Goal: Transaction & Acquisition: Purchase product/service

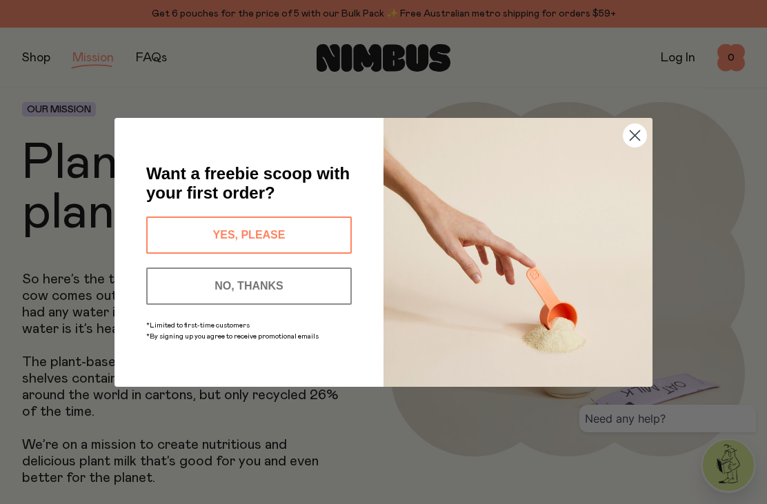
click at [639, 130] on icon "Close dialog" at bounding box center [635, 135] width 10 height 10
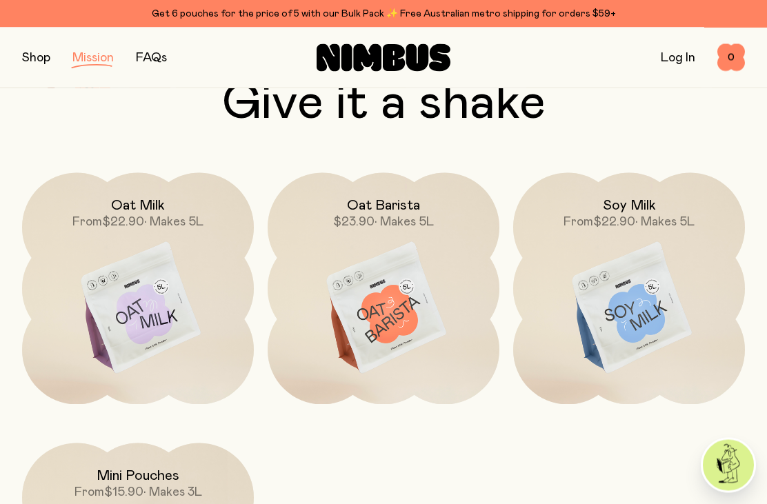
scroll to position [1740, 0]
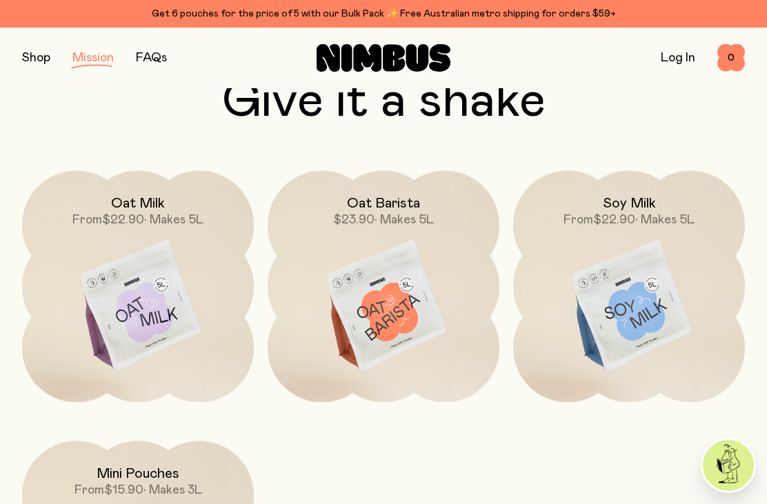
click at [723, 491] on img at bounding box center [728, 465] width 51 height 51
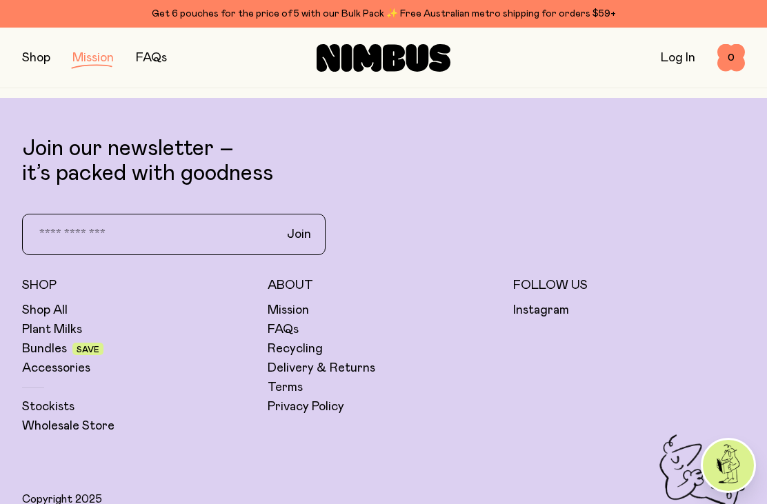
scroll to position [2387, 0]
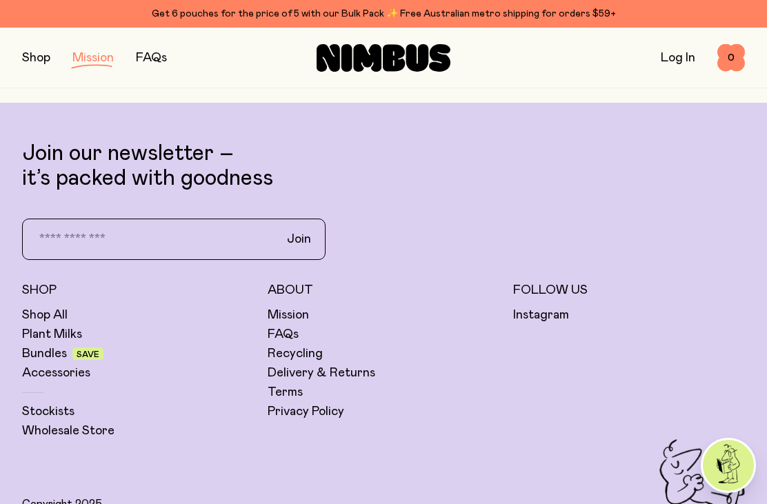
click at [294, 360] on link "Recycling" at bounding box center [295, 353] width 55 height 17
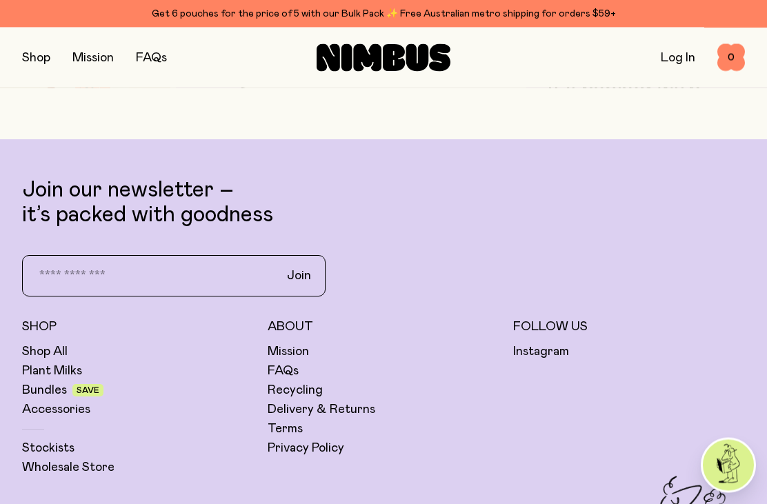
scroll to position [1351, 0]
click at [39, 343] on link "Shop All" at bounding box center [45, 351] width 46 height 17
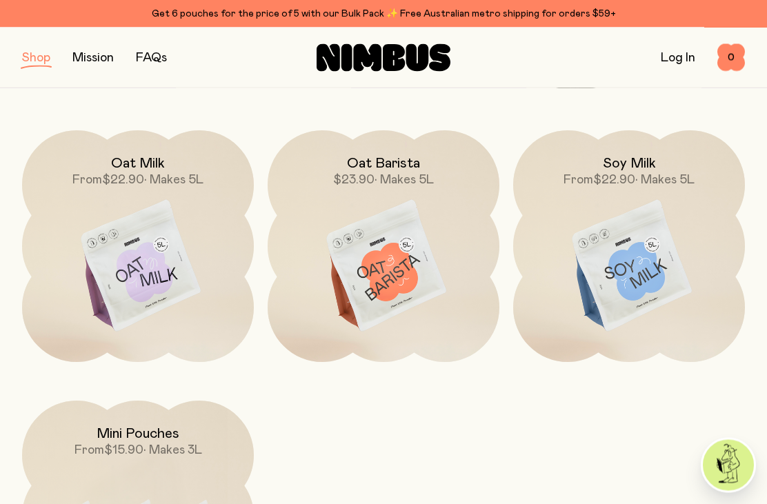
scroll to position [161, 0]
click at [634, 281] on img at bounding box center [629, 268] width 232 height 272
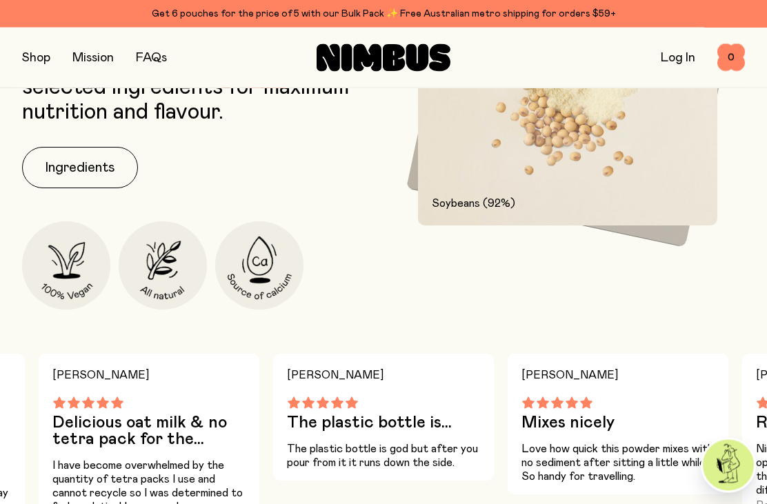
scroll to position [772, 0]
click at [97, 154] on button "Ingredients" at bounding box center [80, 166] width 116 height 41
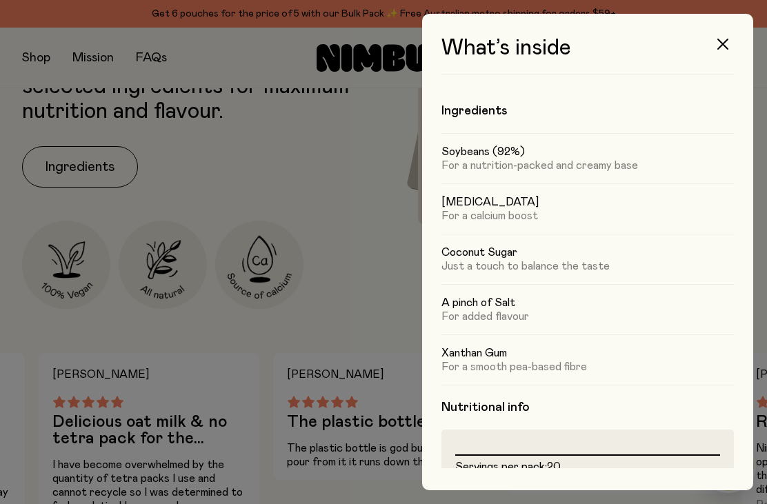
click at [725, 43] on icon "button" at bounding box center [722, 44] width 11 height 11
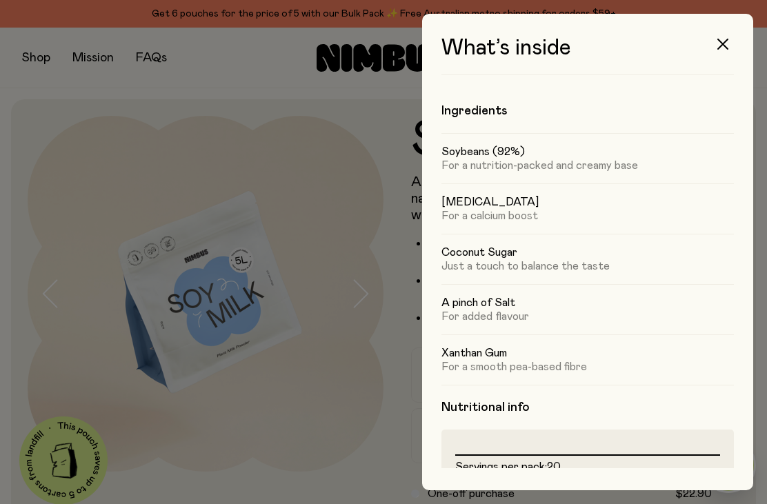
scroll to position [772, 0]
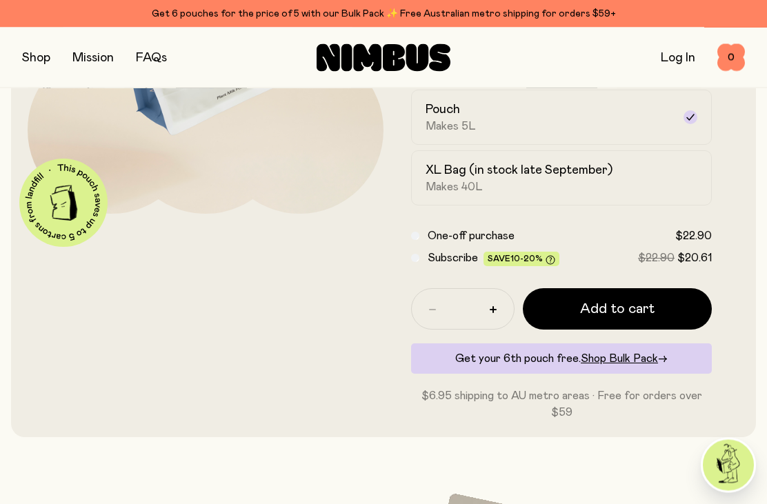
click at [634, 302] on span "Add to cart" at bounding box center [617, 309] width 74 height 19
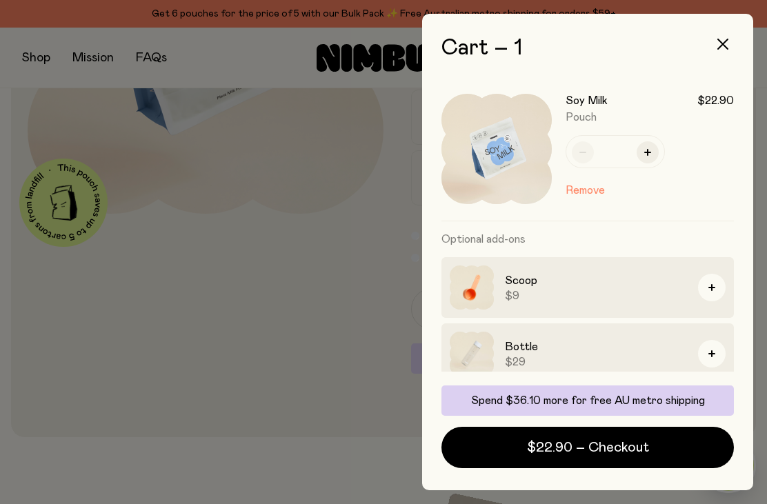
click at [633, 443] on span "$22.90 – Checkout" at bounding box center [588, 447] width 122 height 19
